Goal: Information Seeking & Learning: Learn about a topic

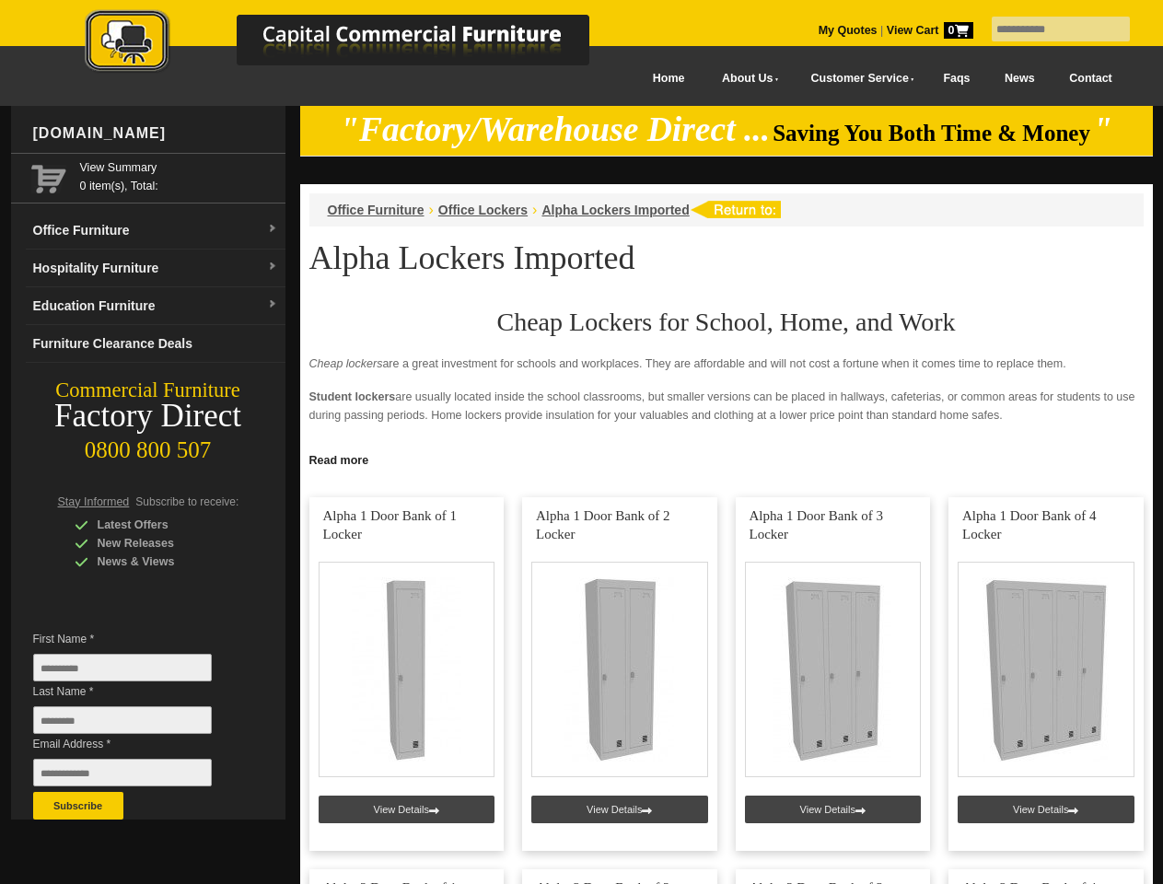
click at [1049, 29] on input "text" at bounding box center [1061, 29] width 138 height 25
click at [136, 725] on input "Last Name *" at bounding box center [122, 721] width 179 height 28
click at [78, 806] on button "Subscribe" at bounding box center [78, 806] width 90 height 28
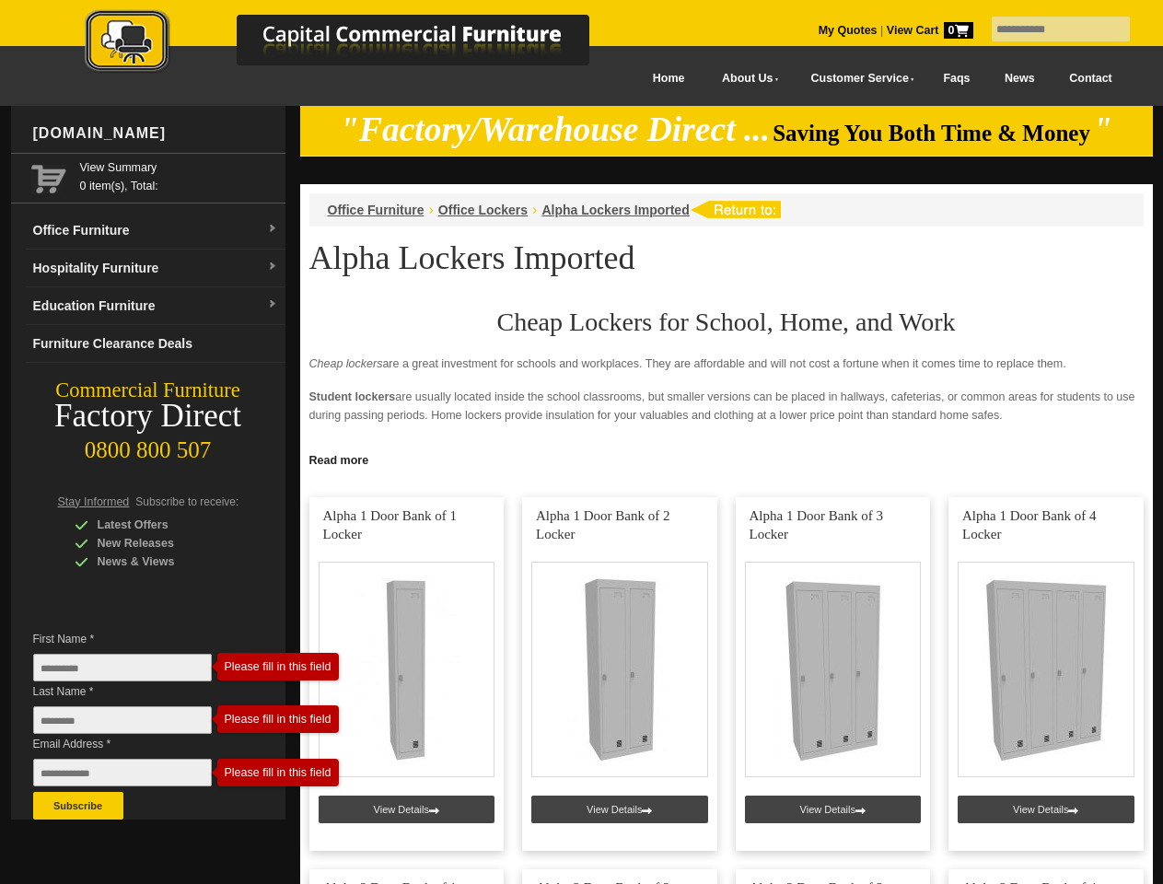
click at [727, 459] on link "Read more" at bounding box center [726, 458] width 853 height 23
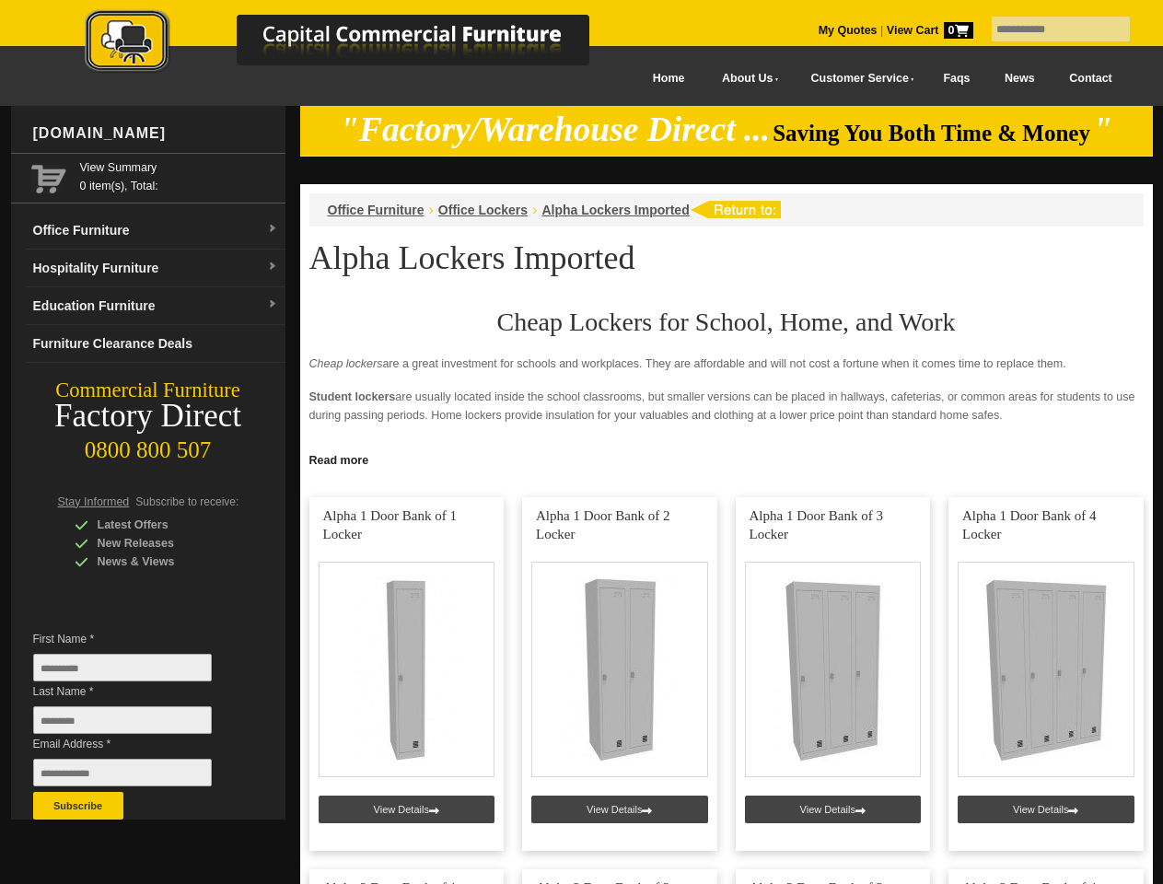
click at [1049, 29] on input "text" at bounding box center [1061, 29] width 138 height 25
click at [136, 725] on input "Last Name *" at bounding box center [122, 721] width 179 height 28
click at [78, 806] on button "Subscribe" at bounding box center [78, 806] width 90 height 28
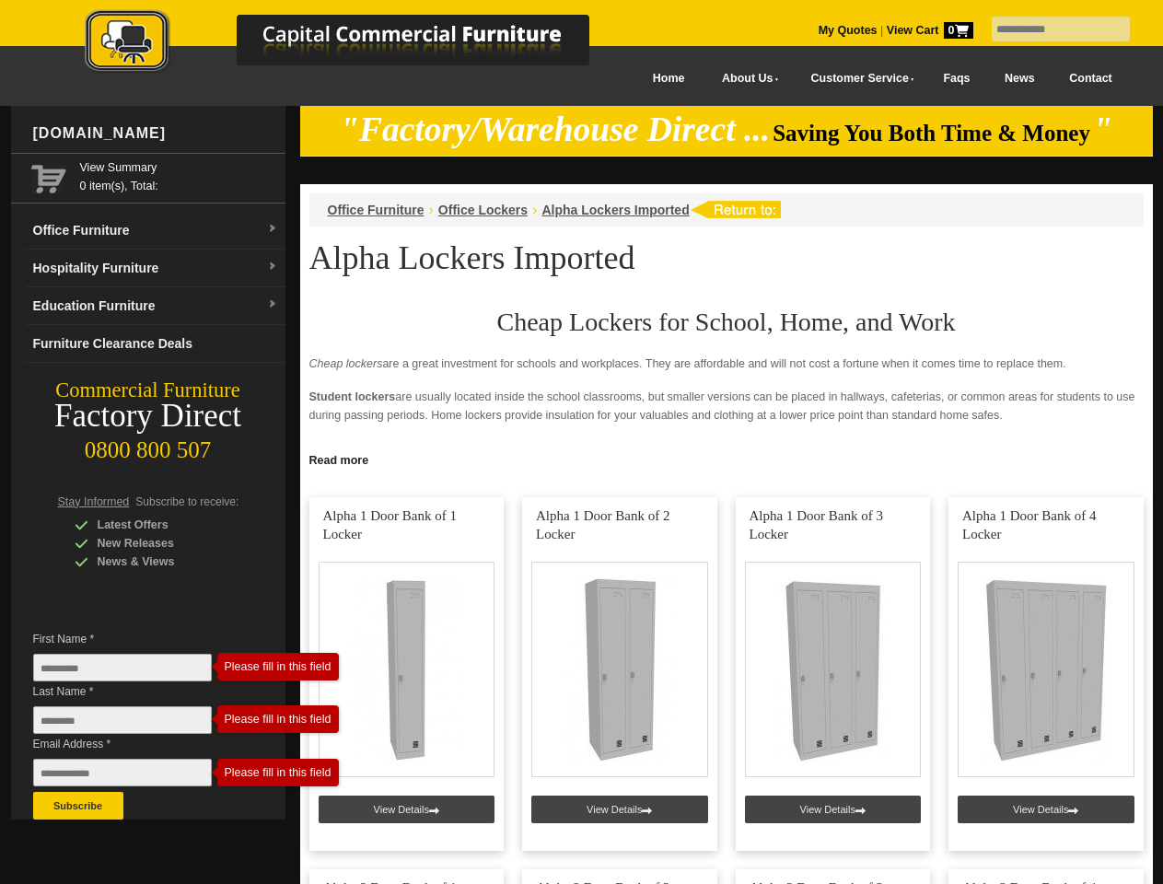
click at [727, 459] on link "Read more" at bounding box center [726, 458] width 853 height 23
